Goal: Task Accomplishment & Management: Manage account settings

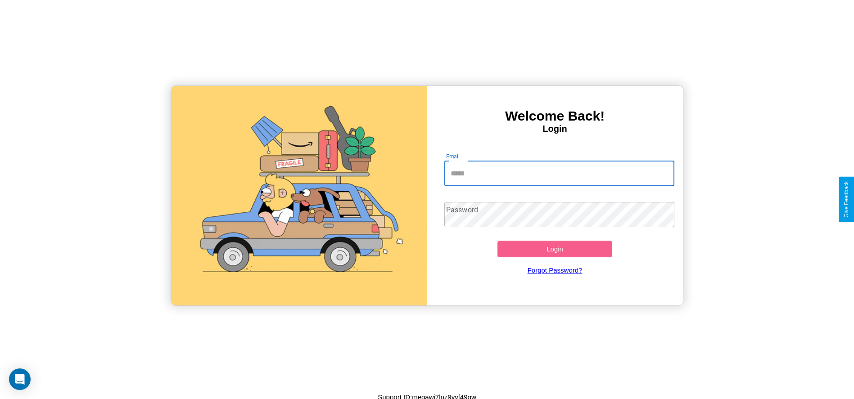
click at [559, 173] on input "Email" at bounding box center [559, 173] width 230 height 25
type input "**********"
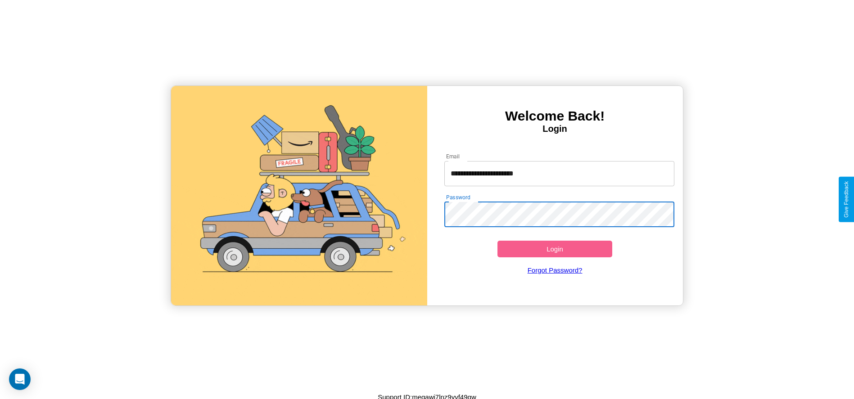
click at [555, 249] on button "Login" at bounding box center [554, 249] width 115 height 17
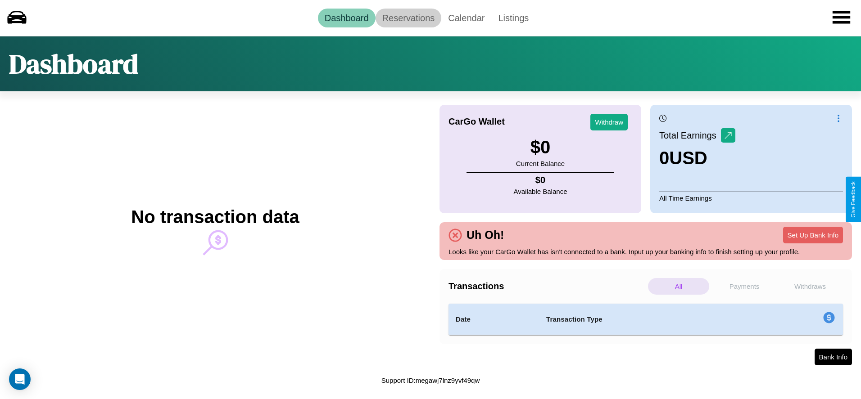
click at [408, 18] on link "Reservations" at bounding box center [408, 18] width 66 height 19
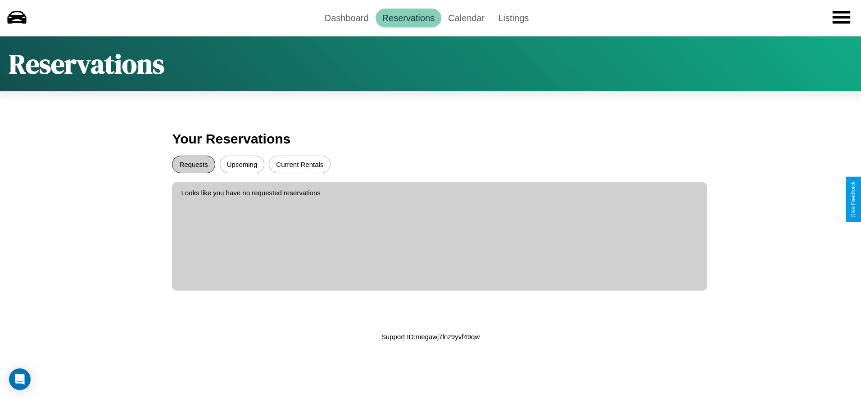
click at [194, 164] on button "Requests" at bounding box center [193, 165] width 43 height 18
click at [242, 164] on button "Upcoming" at bounding box center [242, 165] width 45 height 18
